Goal: Find specific page/section: Find specific page/section

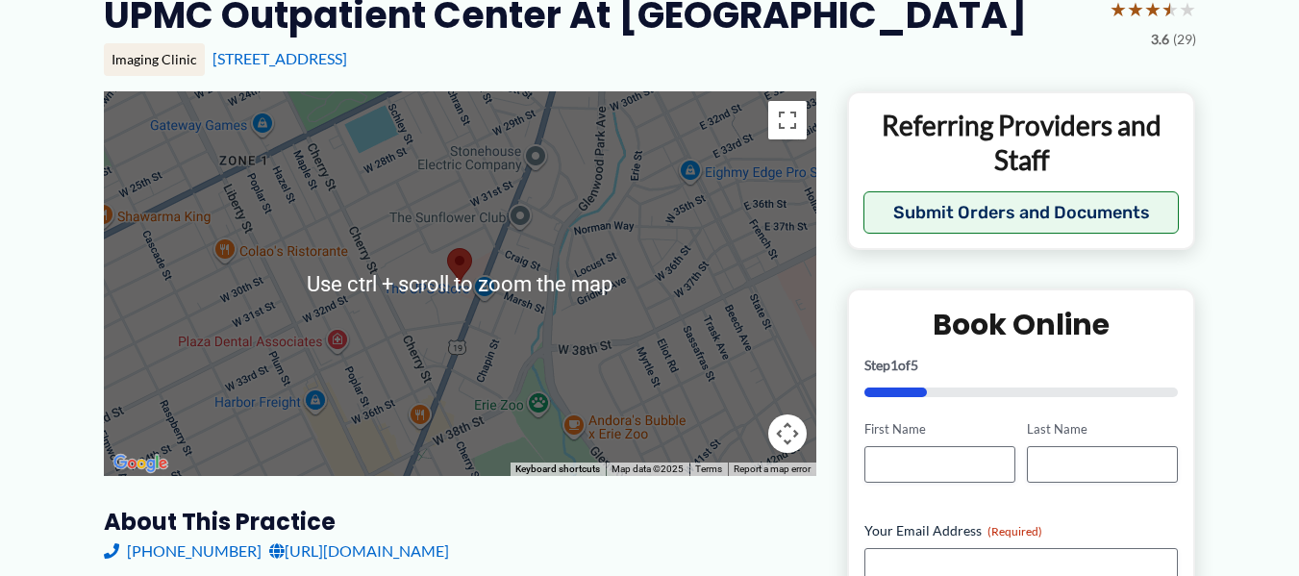
scroll to position [96, 0]
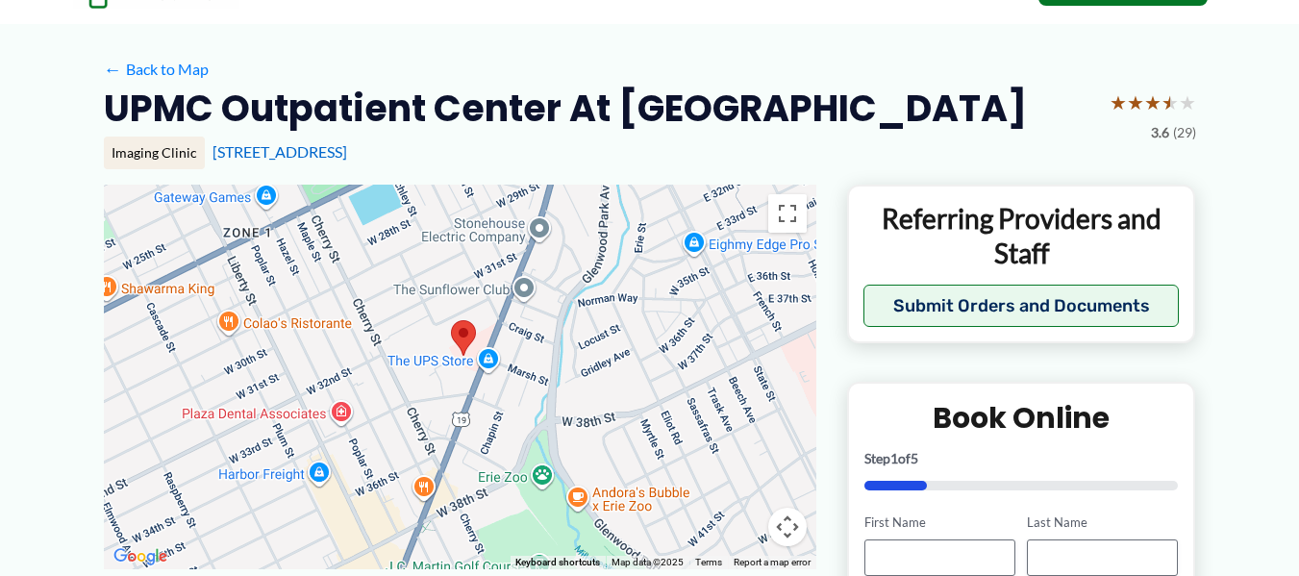
click at [652, 191] on div at bounding box center [460, 377] width 713 height 385
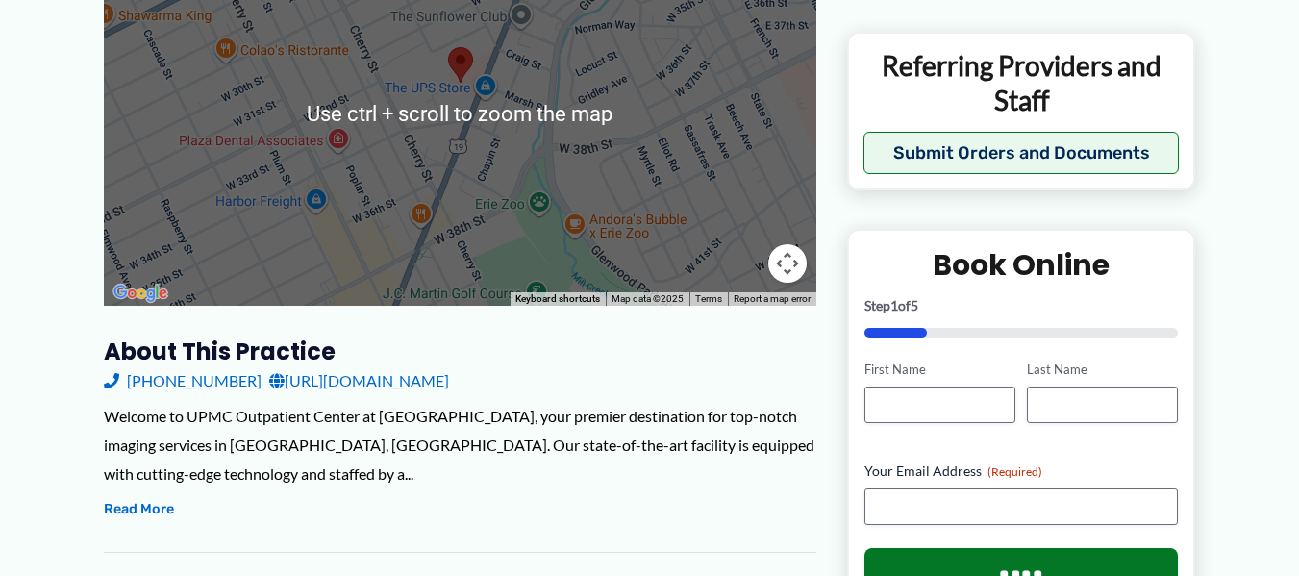
scroll to position [385, 0]
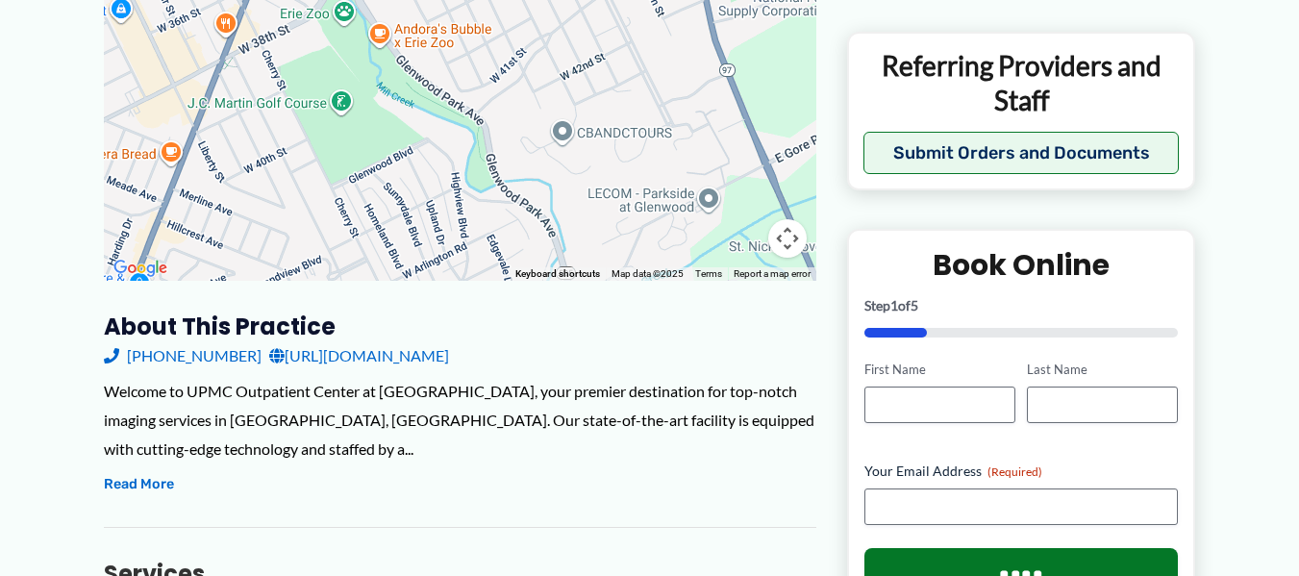
drag, startPoint x: 590, startPoint y: 175, endPoint x: 388, endPoint y: 41, distance: 242.2
click at [396, 11] on div at bounding box center [460, 88] width 713 height 385
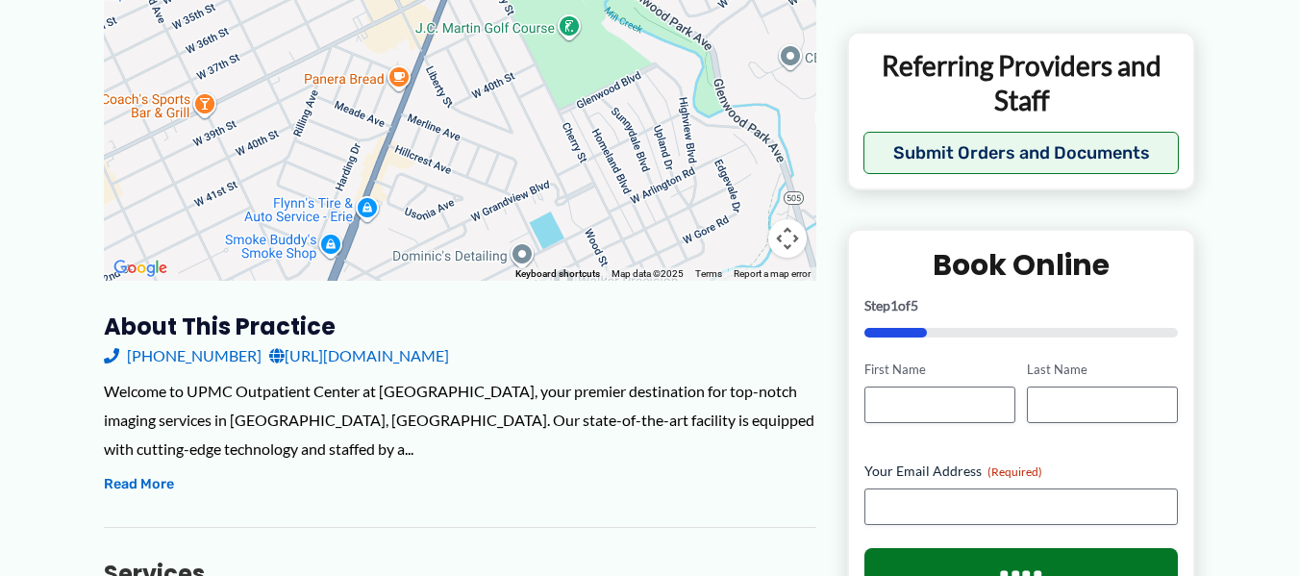
drag, startPoint x: 329, startPoint y: 156, endPoint x: 558, endPoint y: 81, distance: 240.9
click at [559, 81] on div at bounding box center [460, 88] width 713 height 385
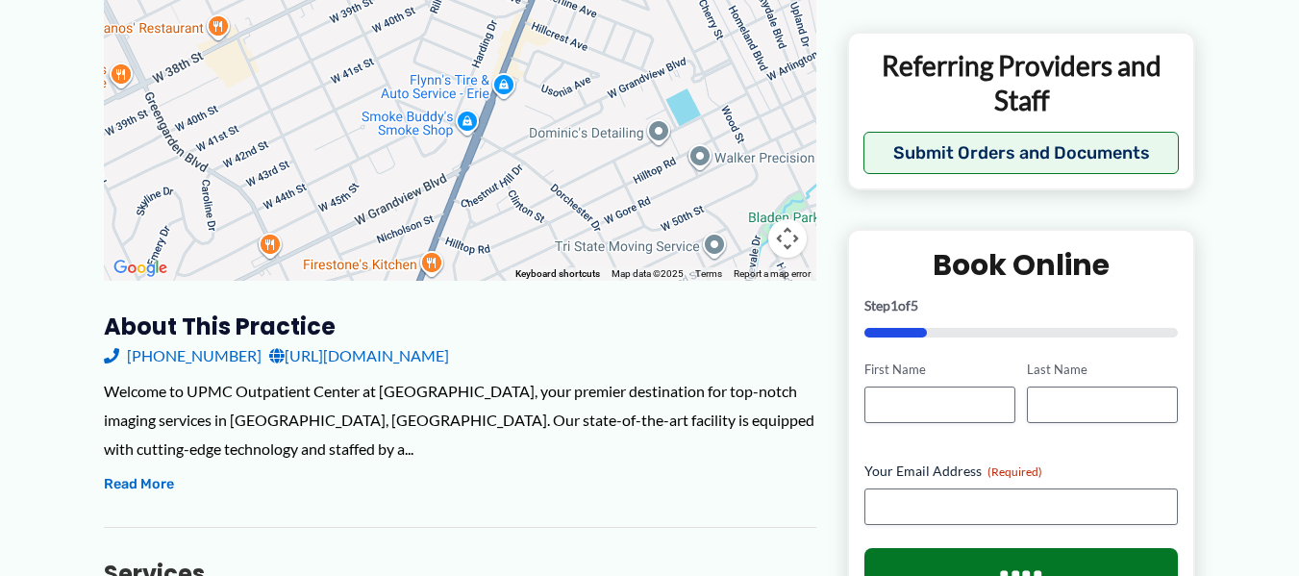
drag, startPoint x: 441, startPoint y: 181, endPoint x: 581, endPoint y: 59, distance: 185.4
click at [581, 59] on div at bounding box center [460, 88] width 713 height 385
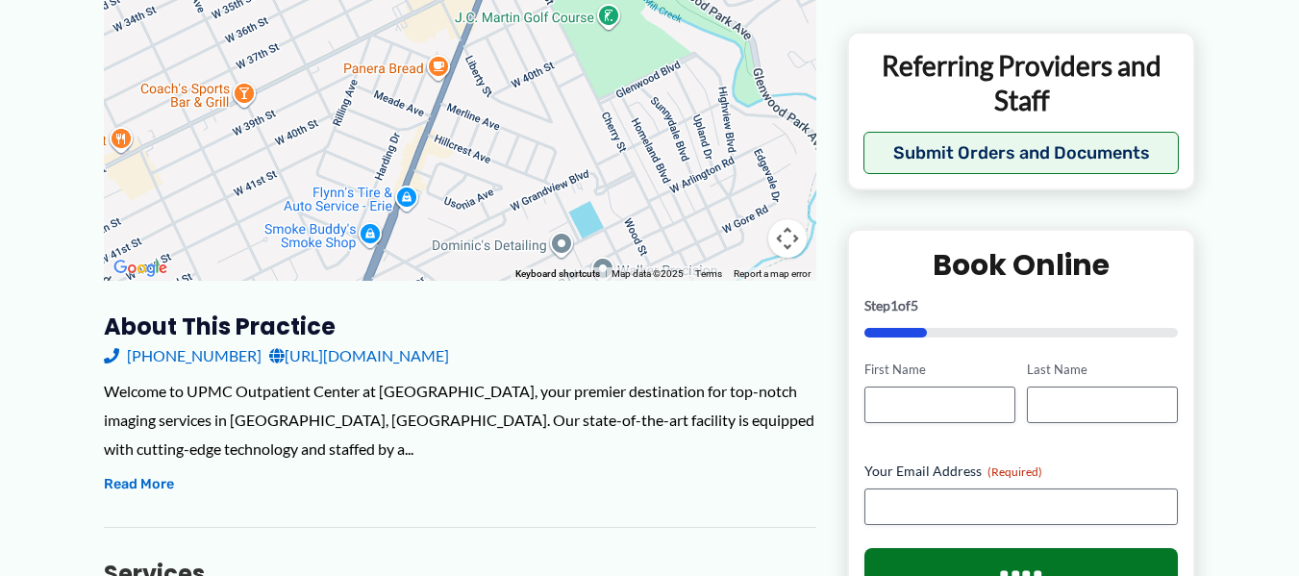
drag, startPoint x: 556, startPoint y: 121, endPoint x: 415, endPoint y: 248, distance: 189.3
click at [422, 256] on div at bounding box center [460, 88] width 713 height 385
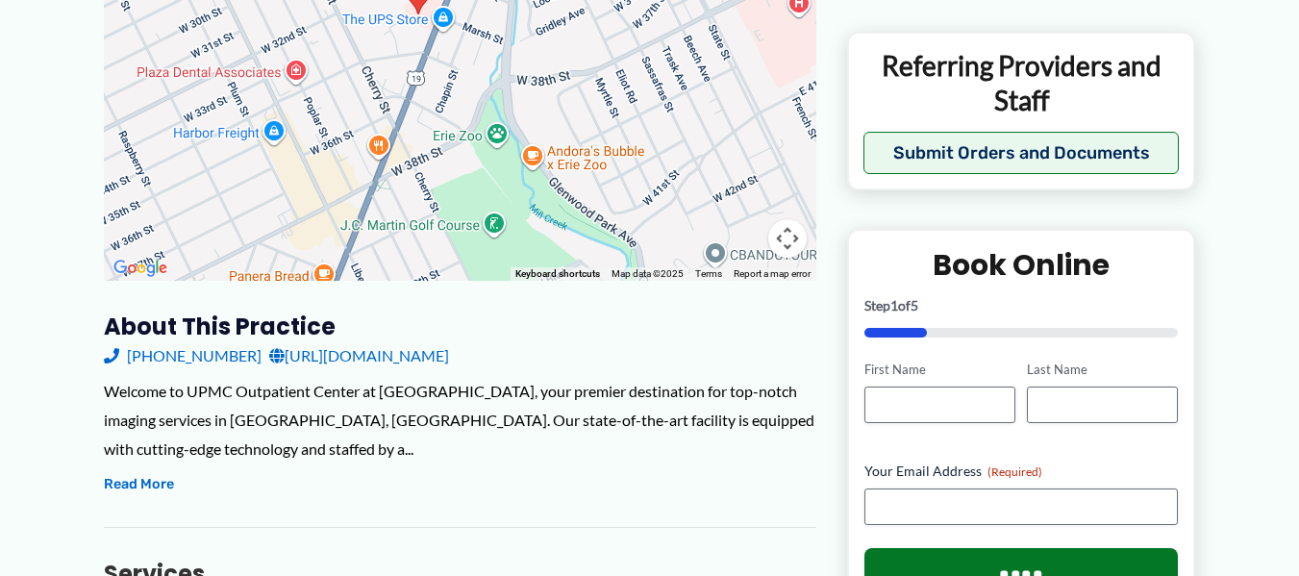
drag, startPoint x: 489, startPoint y: 40, endPoint x: 371, endPoint y: 281, distance: 267.9
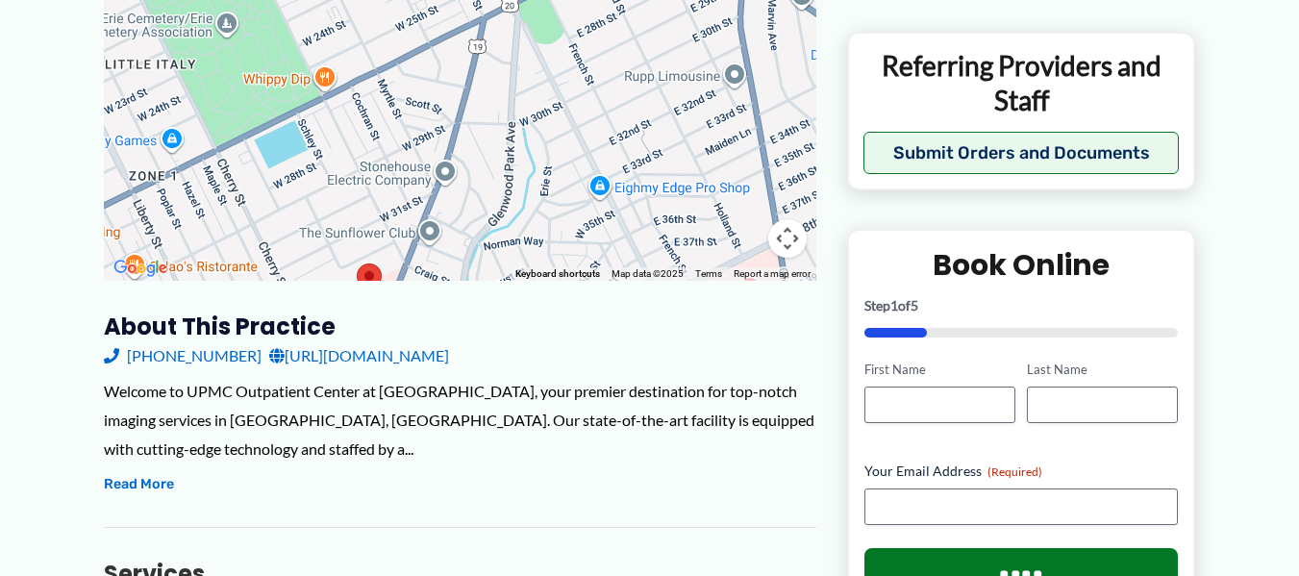
drag, startPoint x: 466, startPoint y: 79, endPoint x: 454, endPoint y: 243, distance: 164.9
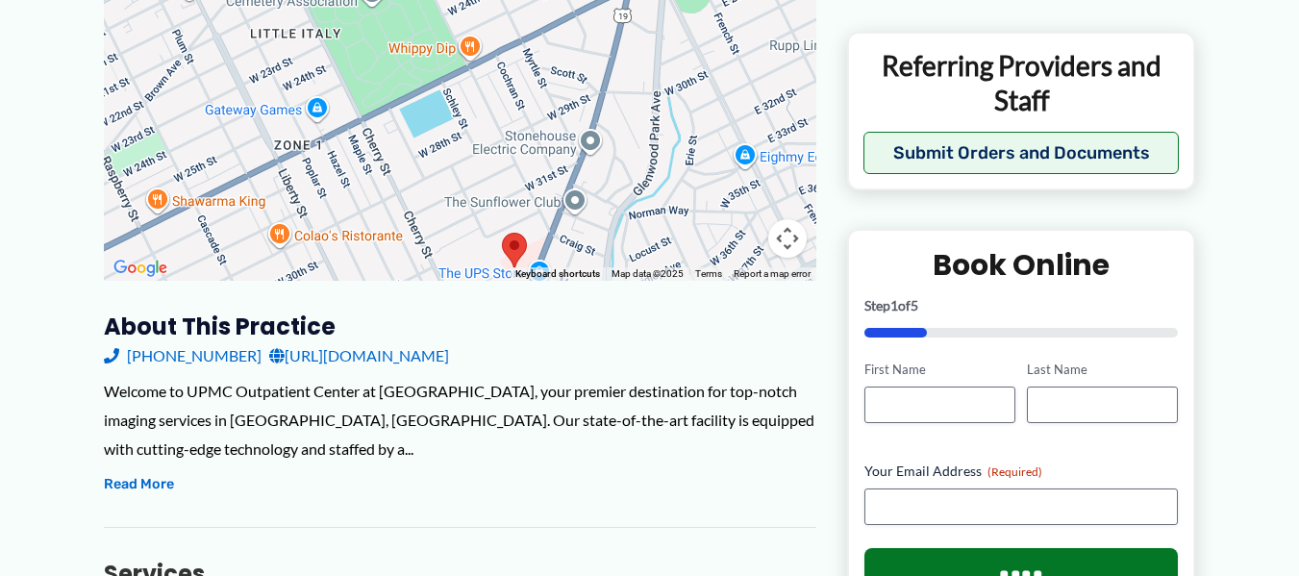
drag, startPoint x: 531, startPoint y: 94, endPoint x: 672, endPoint y: 78, distance: 142.3
click at [672, 78] on div at bounding box center [460, 88] width 713 height 385
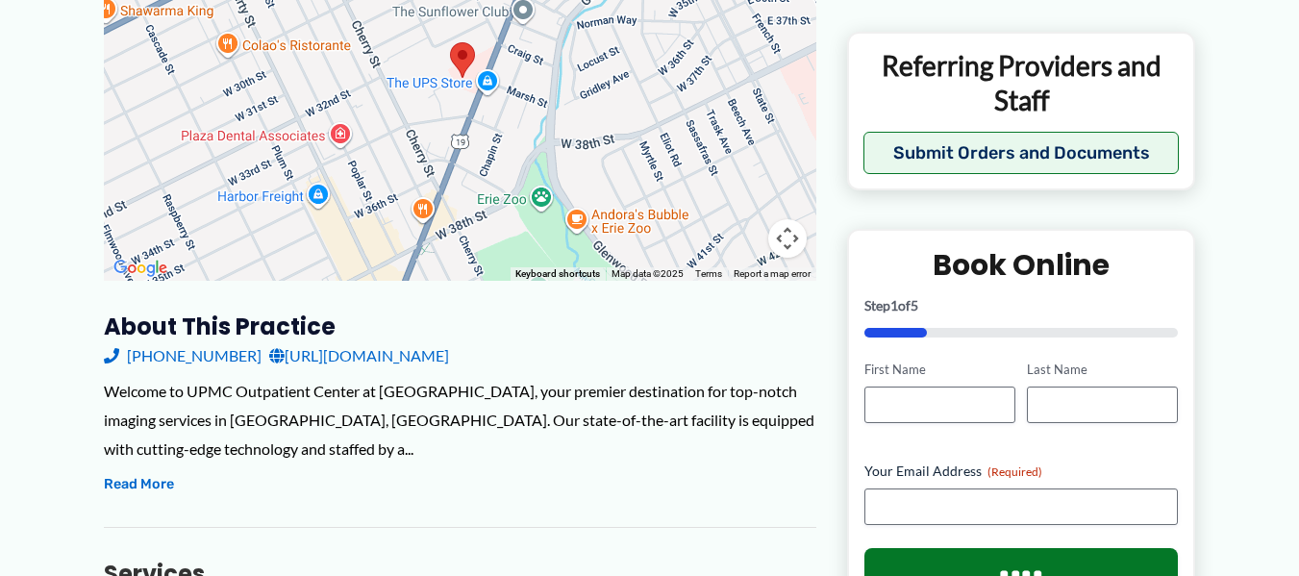
drag, startPoint x: 663, startPoint y: 175, endPoint x: 606, endPoint y: -20, distance: 203.3
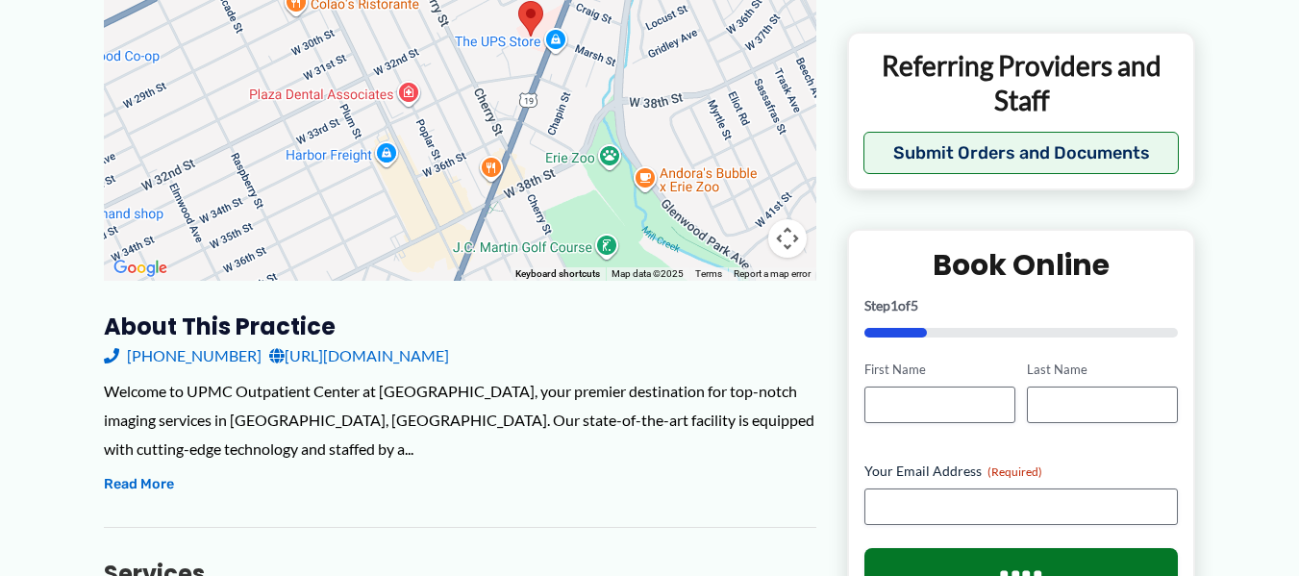
drag, startPoint x: 494, startPoint y: 141, endPoint x: 563, endPoint y: 102, distance: 78.8
click at [563, 102] on div at bounding box center [460, 88] width 713 height 385
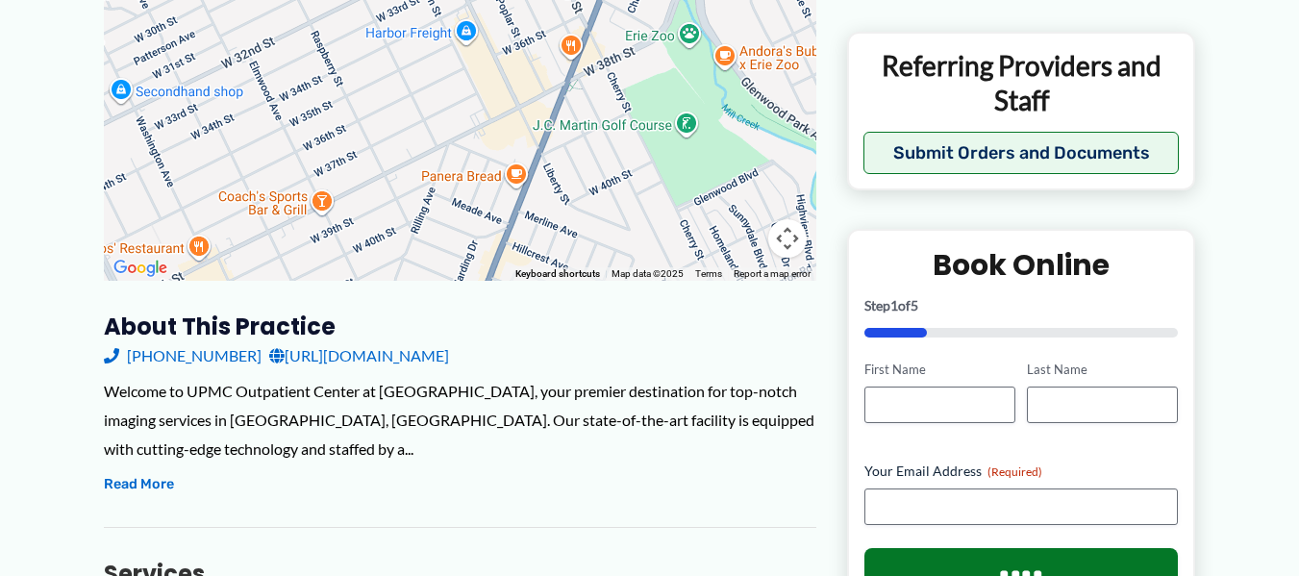
drag, startPoint x: 365, startPoint y: 218, endPoint x: 449, endPoint y: 93, distance: 150.4
click at [449, 93] on div at bounding box center [460, 88] width 713 height 385
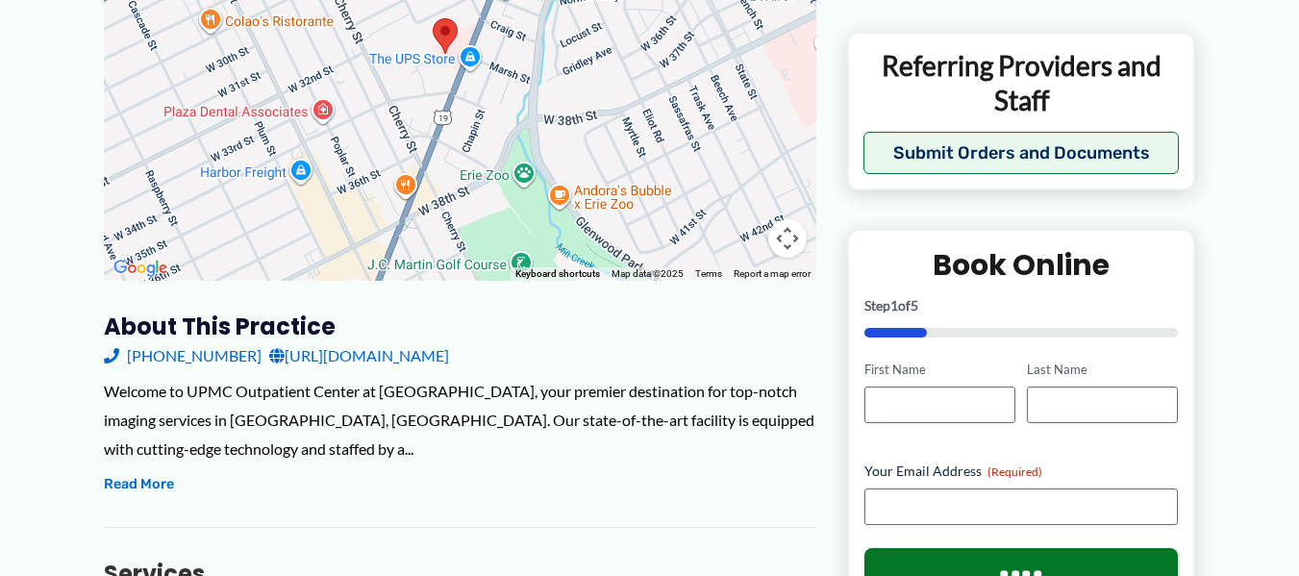
drag, startPoint x: 454, startPoint y: 68, endPoint x: 286, endPoint y: 210, distance: 219.8
click at [286, 215] on div at bounding box center [460, 88] width 713 height 385
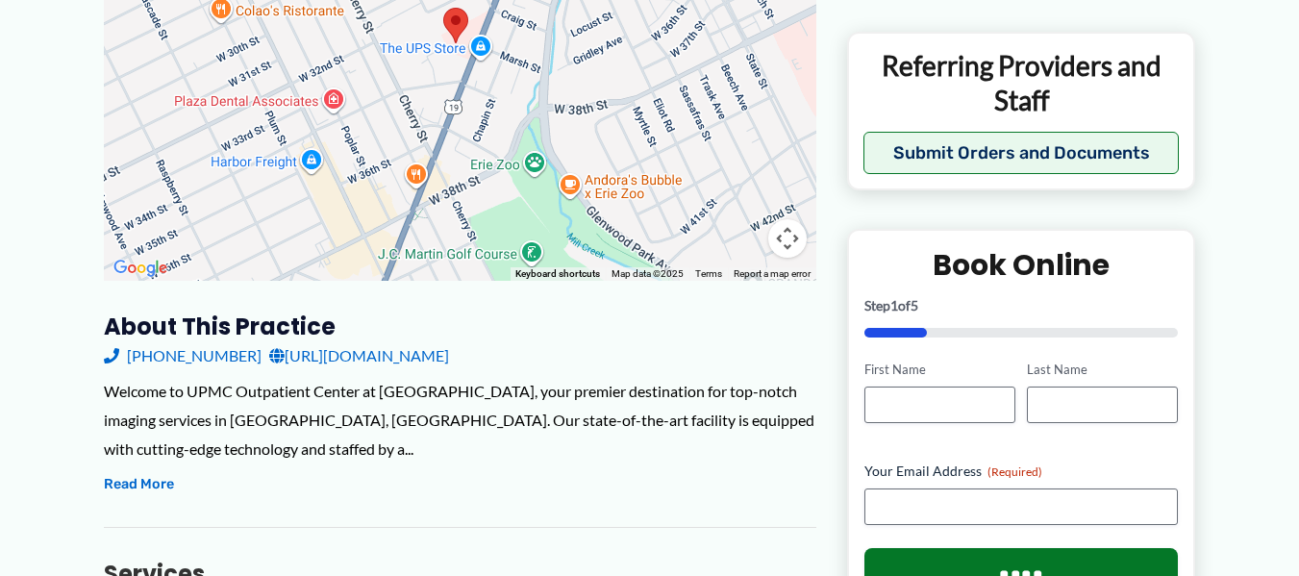
drag, startPoint x: 616, startPoint y: 118, endPoint x: 634, endPoint y: 104, distance: 22.5
click at [634, 104] on div at bounding box center [460, 88] width 713 height 385
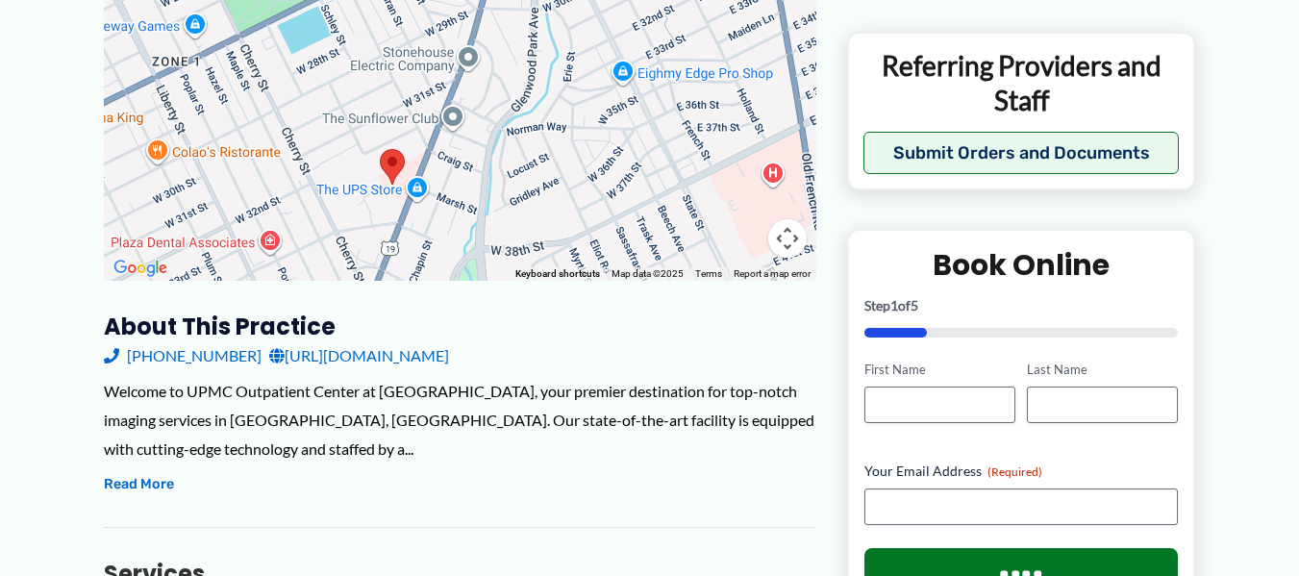
drag, startPoint x: 447, startPoint y: 155, endPoint x: 387, endPoint y: 284, distance: 142.4
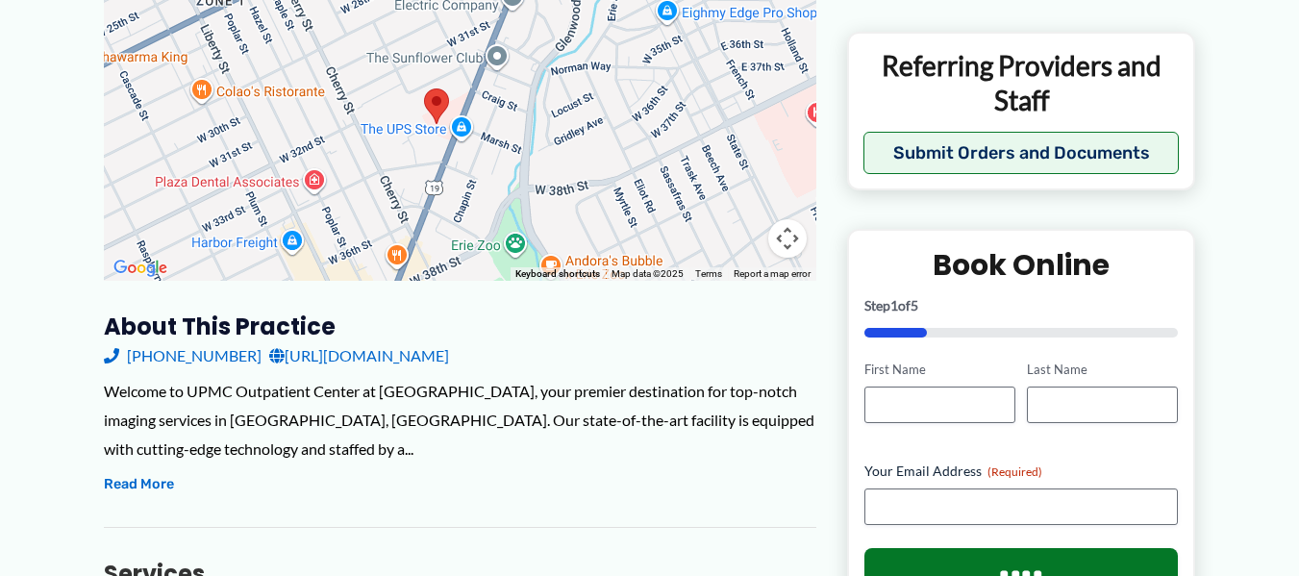
drag, startPoint x: 439, startPoint y: 125, endPoint x: 480, endPoint y: 73, distance: 66.4
click at [480, 73] on div at bounding box center [460, 88] width 713 height 385
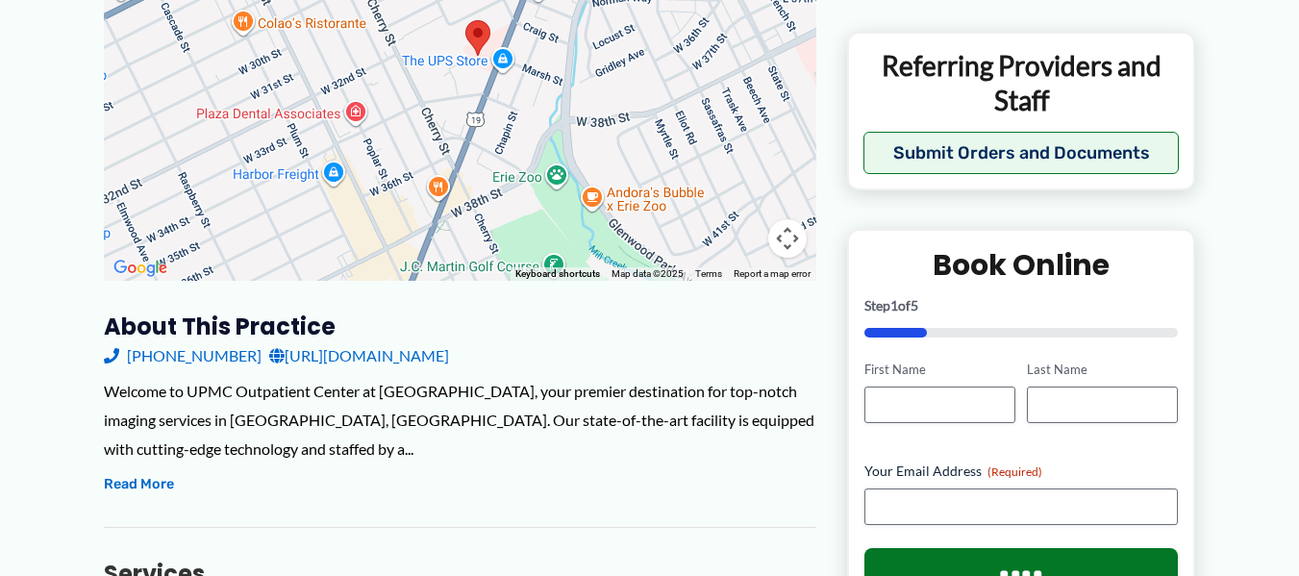
drag, startPoint x: 460, startPoint y: 151, endPoint x: 503, endPoint y: 83, distance: 80.8
click at [503, 83] on div at bounding box center [460, 88] width 713 height 385
